Goal: Information Seeking & Learning: Learn about a topic

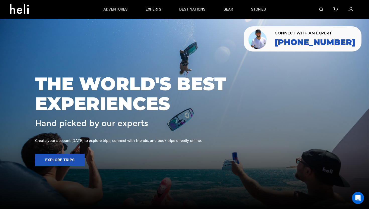
click at [321, 8] on img at bounding box center [321, 10] width 4 height 4
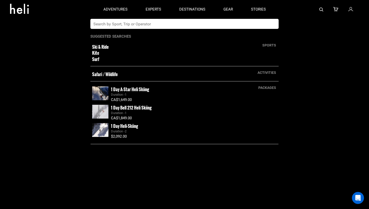
drag, startPoint x: 212, startPoint y: 25, endPoint x: 219, endPoint y: 13, distance: 14.6
click at [212, 25] on input "text" at bounding box center [179, 24] width 178 height 10
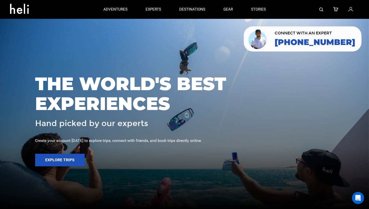
type input "hokkaido"
click at [323, 11] on img at bounding box center [321, 10] width 4 height 4
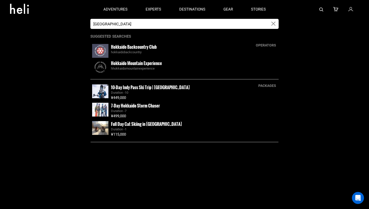
click at [101, 110] on img at bounding box center [100, 110] width 16 height 14
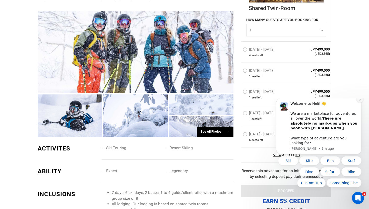
click at [362, 103] on button "Dismiss notification" at bounding box center [360, 99] width 7 height 7
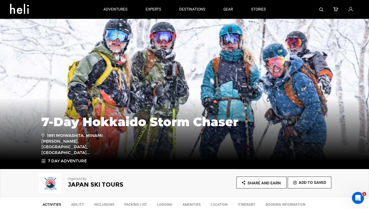
click at [27, 8] on icon at bounding box center [21, 7] width 23 height 8
